Goal: Task Accomplishment & Management: Complete application form

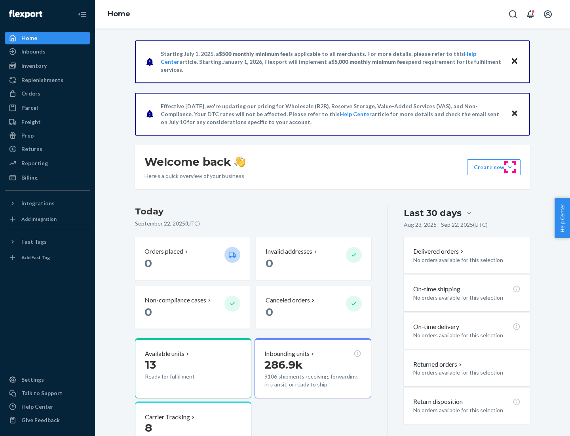
click at [510, 167] on button "Create new Create new inbound Create new order Create new product" at bounding box center [493, 167] width 53 height 16
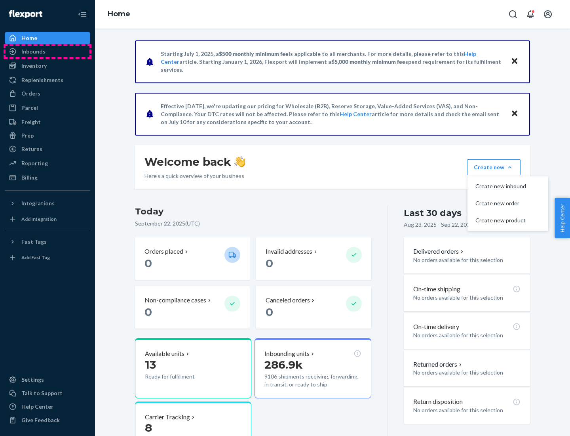
click at [48, 51] on div "Inbounds" at bounding box center [48, 51] width 84 height 11
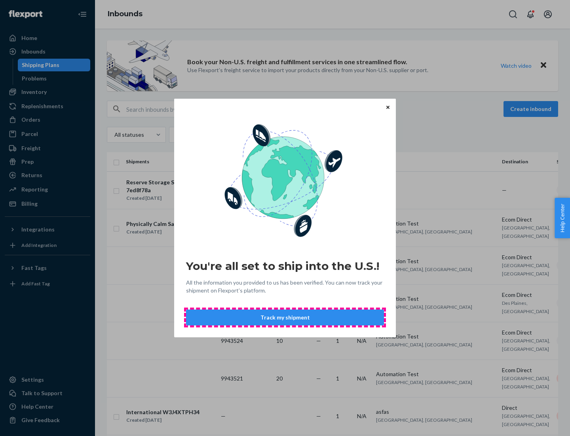
click at [285, 317] on button "Track my shipment" at bounding box center [285, 317] width 198 height 16
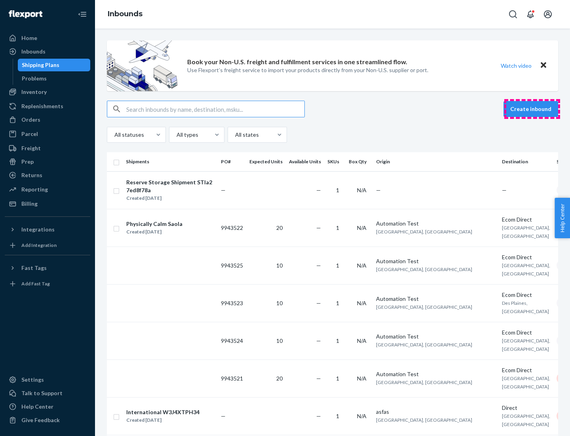
click at [532, 109] on button "Create inbound" at bounding box center [531, 109] width 55 height 16
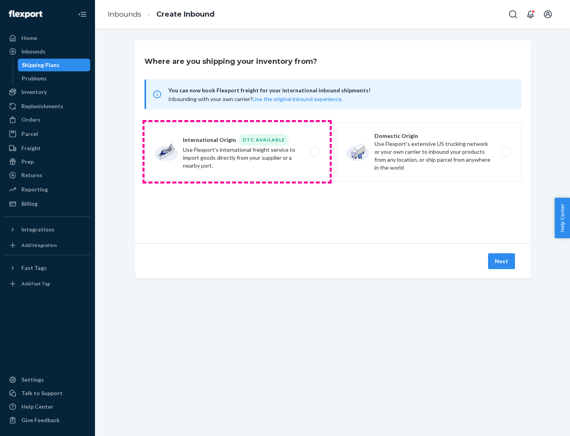
click at [237, 152] on label "International Origin DTC Available Use Flexport's international freight service…" at bounding box center [237, 151] width 185 height 59
click at [315, 152] on input "International Origin DTC Available Use Flexport's international freight service…" at bounding box center [317, 151] width 5 height 5
radio input "true"
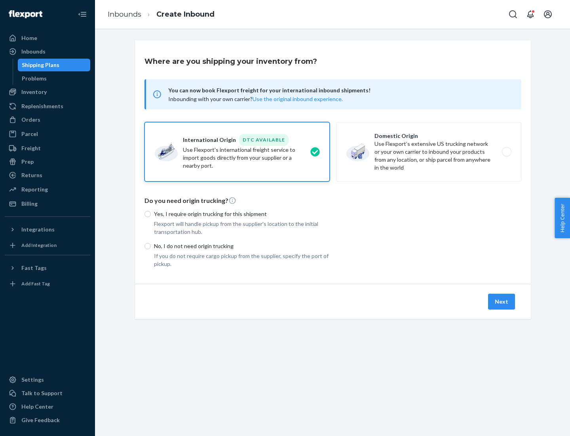
click at [242, 246] on p "No, I do not need origin trucking" at bounding box center [242, 246] width 176 height 8
click at [151, 246] on input "No, I do not need origin trucking" at bounding box center [148, 246] width 6 height 6
radio input "true"
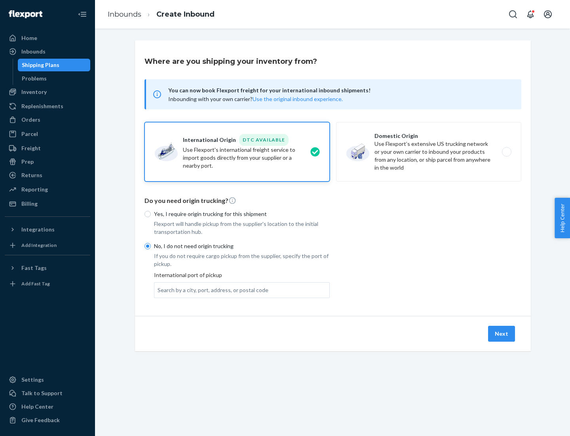
click at [211, 289] on div "Search by a city, port, address, or postal code" at bounding box center [213, 290] width 111 height 8
click at [158, 289] on input "Search by a city, port, address, or postal code" at bounding box center [158, 290] width 1 height 8
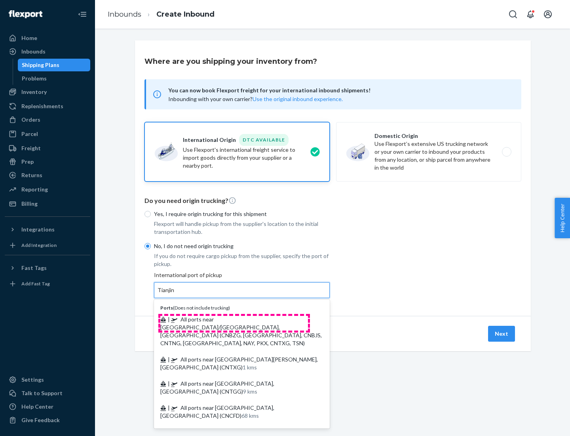
click at [234, 319] on span "| All ports near [GEOGRAPHIC_DATA]/[GEOGRAPHIC_DATA], [GEOGRAPHIC_DATA] (CNBZG,…" at bounding box center [241, 331] width 162 height 30
click at [175, 294] on input "Tianjin" at bounding box center [166, 290] width 17 height 8
type input "All ports near [GEOGRAPHIC_DATA]/[GEOGRAPHIC_DATA], [GEOGRAPHIC_DATA] (CNBZG, […"
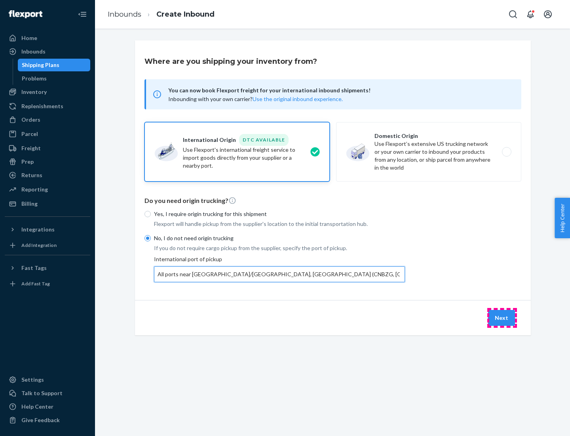
click at [502, 317] on button "Next" at bounding box center [501, 318] width 27 height 16
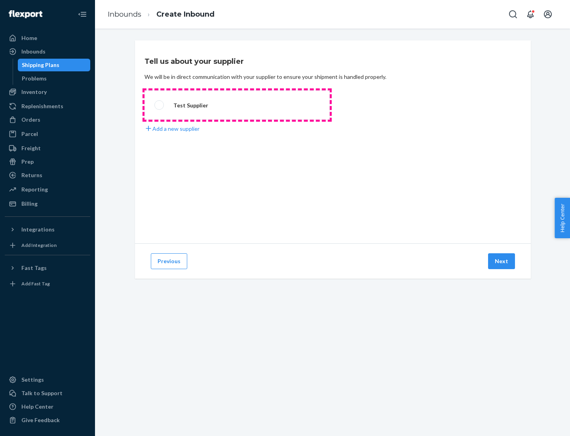
click at [237, 105] on label "Test Supplier" at bounding box center [237, 104] width 185 height 29
click at [160, 105] on input "Test Supplier" at bounding box center [156, 105] width 5 height 5
radio input "true"
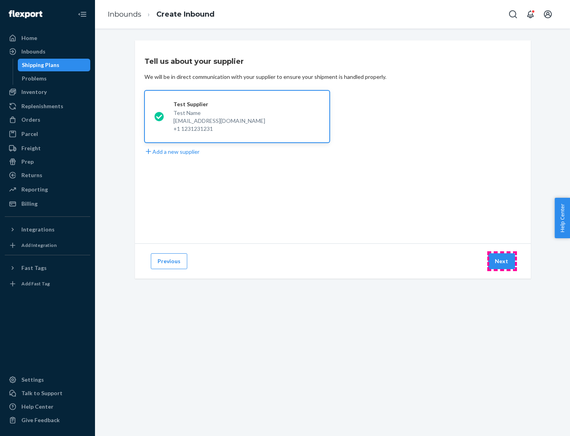
click at [502, 261] on button "Next" at bounding box center [501, 261] width 27 height 16
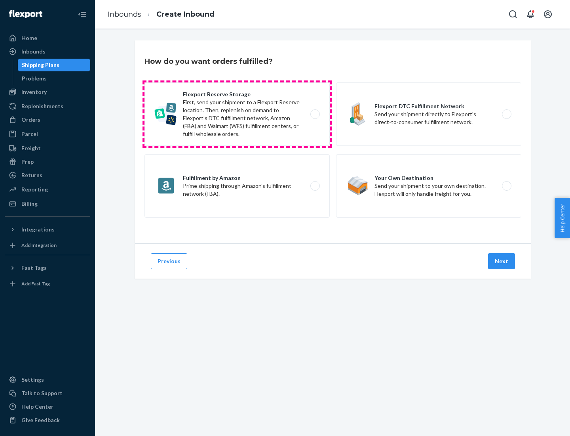
click at [237, 114] on label "Flexport Reserve Storage First, send your shipment to a Flexport Reserve locati…" at bounding box center [237, 113] width 185 height 63
click at [315, 114] on input "Flexport Reserve Storage First, send your shipment to a Flexport Reserve locati…" at bounding box center [317, 114] width 5 height 5
radio input "true"
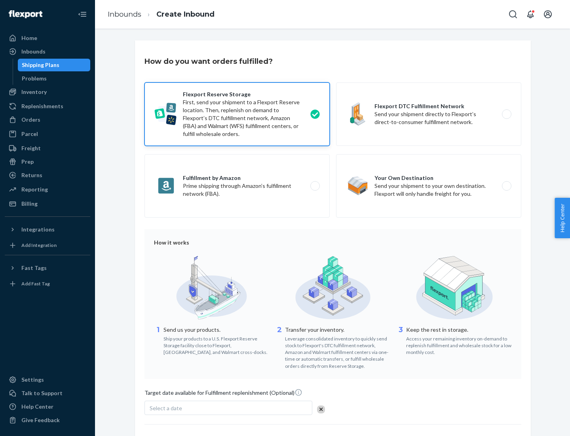
scroll to position [65, 0]
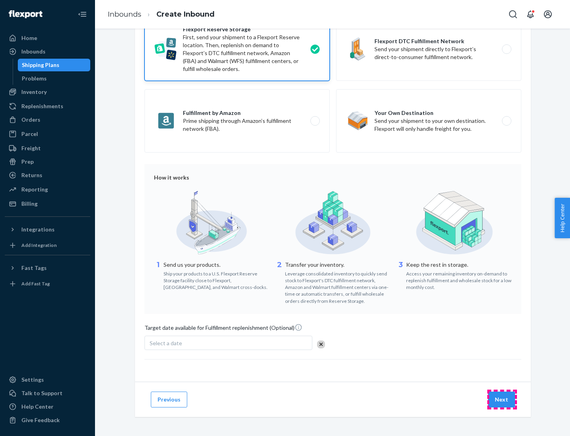
click at [502, 399] on button "Next" at bounding box center [501, 399] width 27 height 16
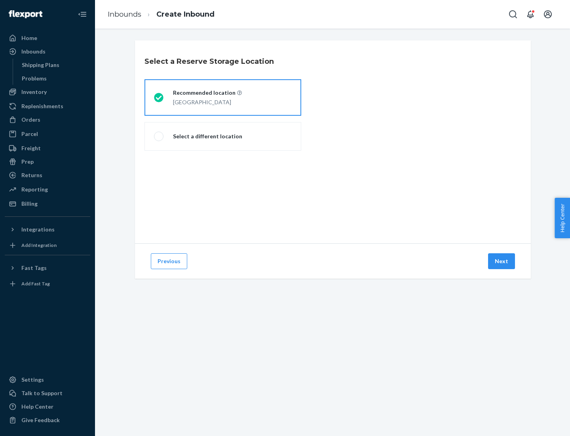
click at [223, 97] on div "[GEOGRAPHIC_DATA]" at bounding box center [207, 102] width 69 height 10
click at [159, 97] on input "Recommended location [GEOGRAPHIC_DATA]" at bounding box center [156, 97] width 5 height 5
click at [502, 261] on button "Next" at bounding box center [501, 261] width 27 height 16
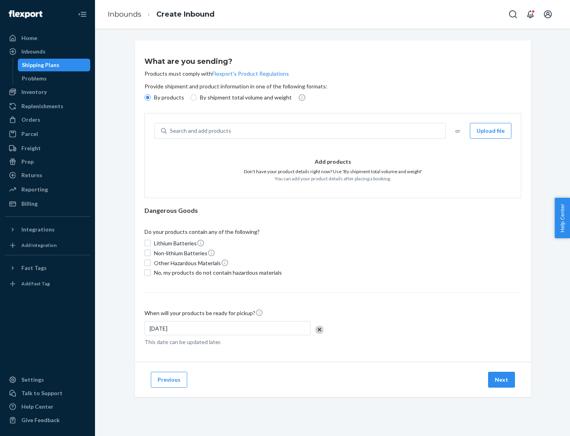
click at [307, 131] on div "Search and add products" at bounding box center [306, 131] width 279 height 14
click at [171, 131] on input "Search and add products" at bounding box center [170, 131] width 1 height 8
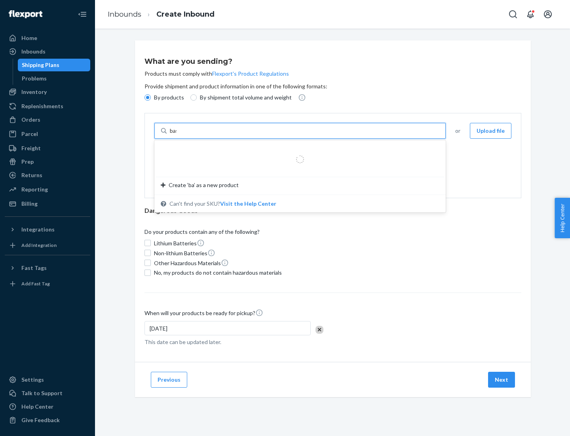
type input "basic"
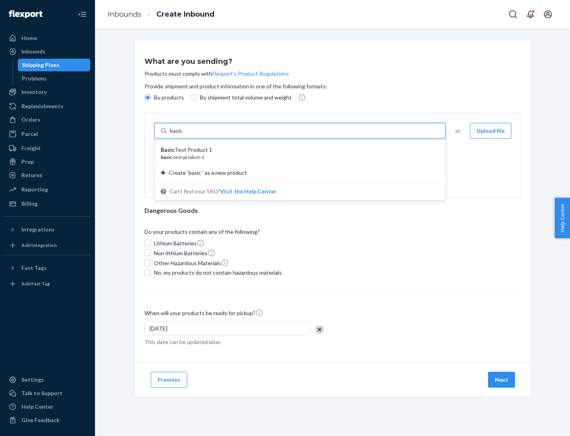
click at [297, 150] on div "Basic Test Product 1" at bounding box center [297, 150] width 272 height 8
click at [184, 135] on input "basic" at bounding box center [177, 131] width 14 height 8
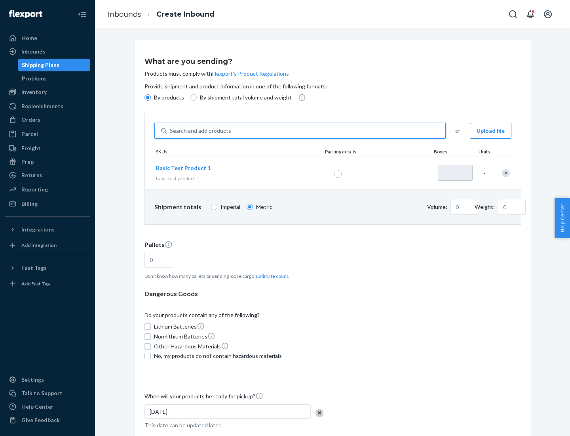
type input "1"
type input "1.09"
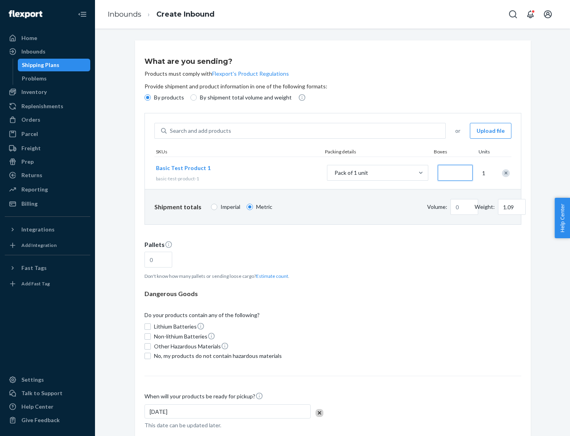
type input "3.27"
type input "3"
type input "0.01"
type input "32.66"
type input "30"
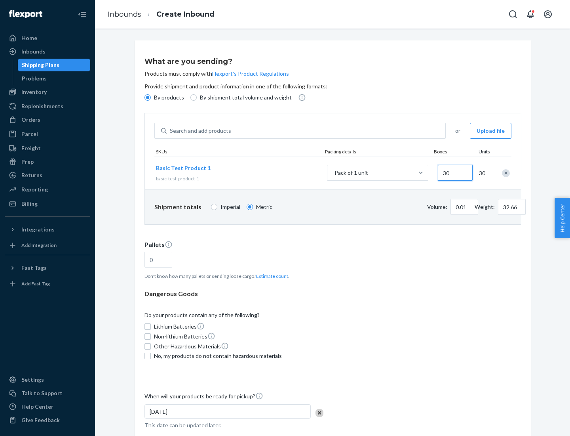
type input "0.07"
type input "326.59"
type input "300"
type input "0.68"
type input "3265.86"
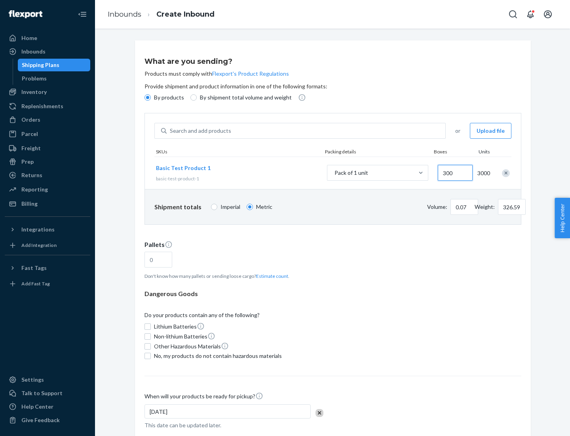
type input "3000"
type input "1.09"
type input "10"
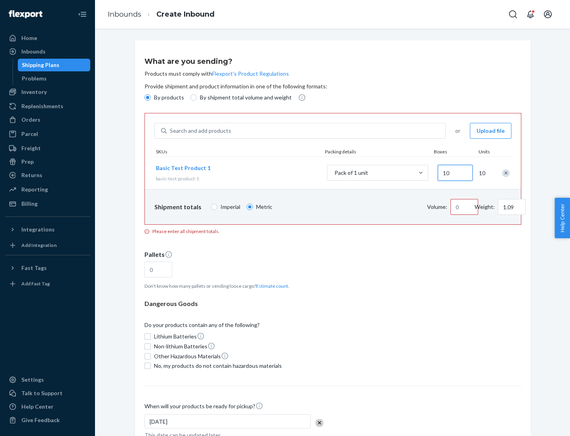
type input "10.89"
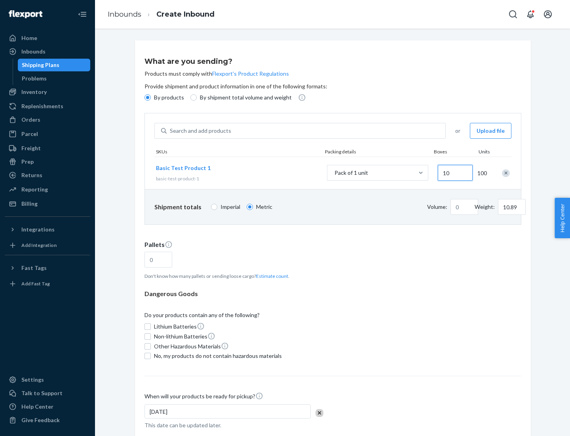
type input "0.02"
type input "108.86"
type input "100"
type input "0.23"
type input "1088.62"
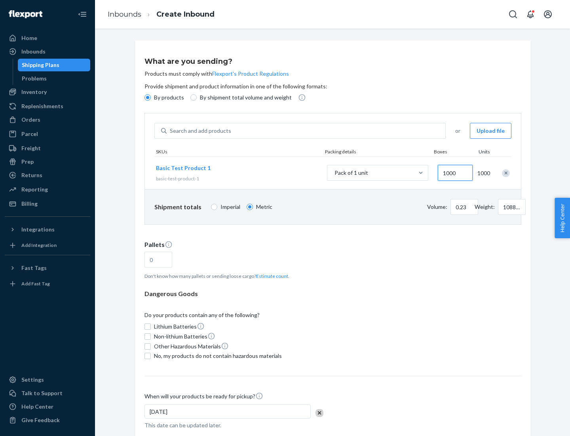
scroll to position [27, 0]
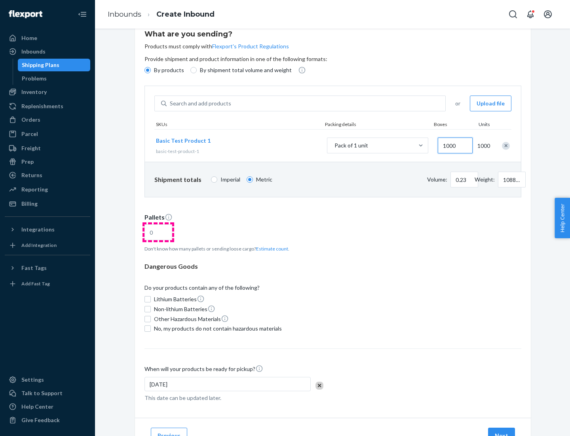
type input "1000"
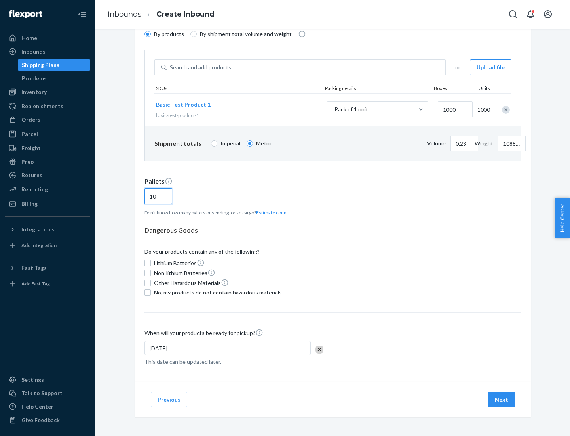
type input "10"
click at [217, 292] on span "No, my products do not contain hazardous materials" at bounding box center [218, 292] width 128 height 8
click at [151, 292] on input "No, my products do not contain hazardous materials" at bounding box center [148, 292] width 6 height 6
checkbox input "true"
click at [502, 399] on button "Next" at bounding box center [501, 399] width 27 height 16
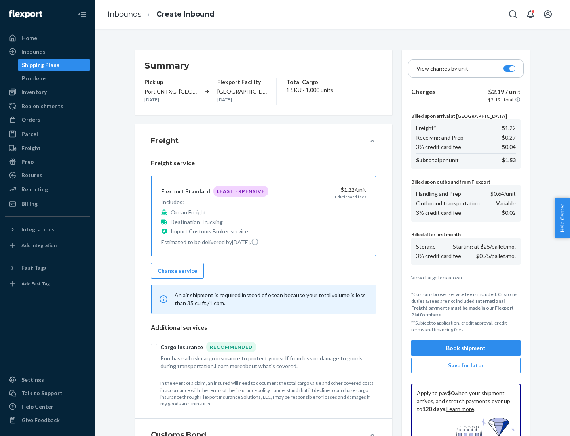
scroll to position [116, 0]
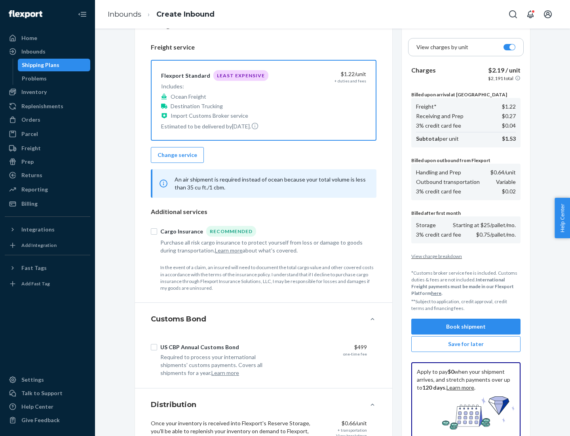
click at [466, 326] on button "Book shipment" at bounding box center [465, 326] width 109 height 16
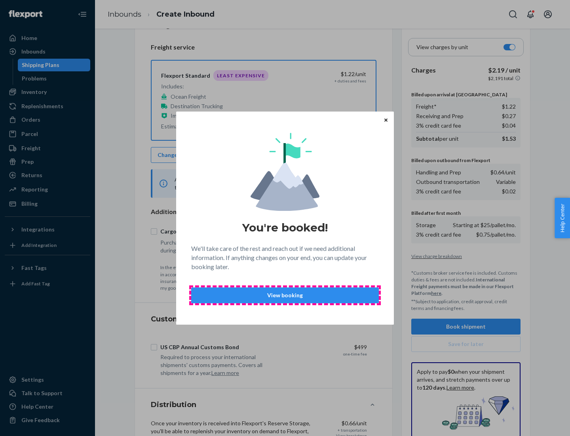
click at [285, 295] on p "View booking" at bounding box center [285, 295] width 174 height 8
